Goal: Entertainment & Leisure: Consume media (video, audio)

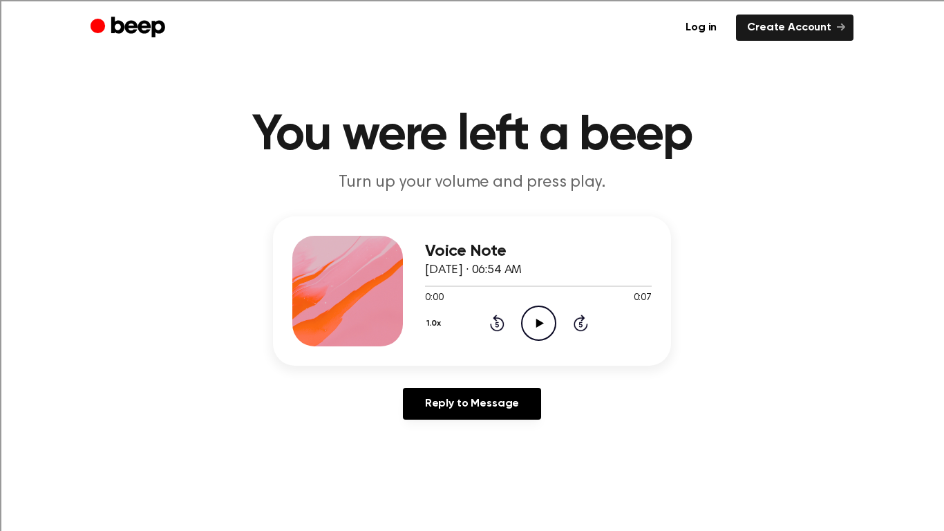
click at [535, 321] on icon "Play Audio" at bounding box center [538, 323] width 35 height 35
click at [531, 321] on icon "Play Audio" at bounding box center [538, 323] width 35 height 35
click at [531, 322] on icon "Play Audio" at bounding box center [538, 323] width 35 height 35
click at [541, 319] on icon "Play Audio" at bounding box center [538, 323] width 35 height 35
